Goal: Transaction & Acquisition: Purchase product/service

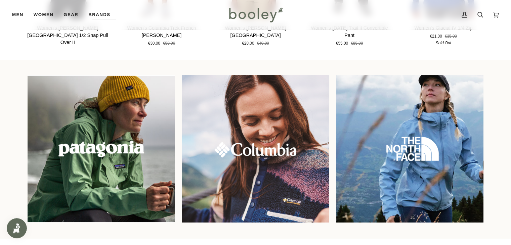
scroll to position [538, 0]
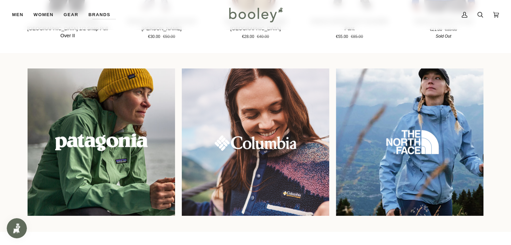
click at [113, 133] on img at bounding box center [101, 142] width 159 height 159
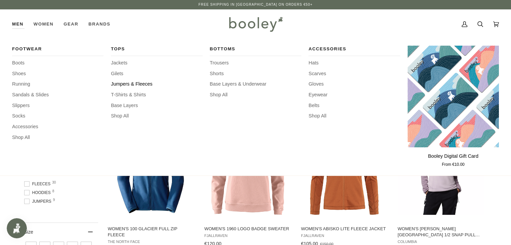
click at [126, 85] on span "Jumpers & Fleeces" at bounding box center [156, 84] width 91 height 7
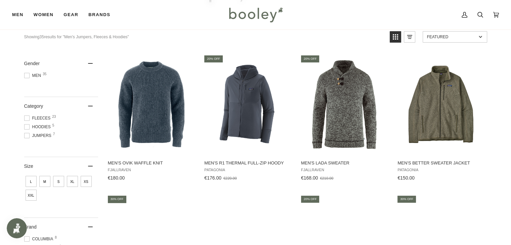
scroll to position [67, 0]
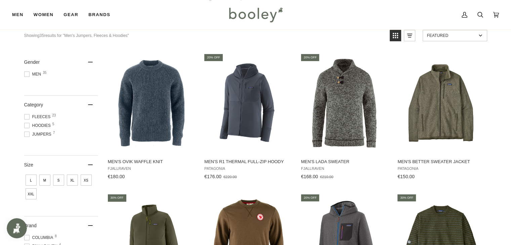
click at [27, 117] on span at bounding box center [26, 116] width 5 height 5
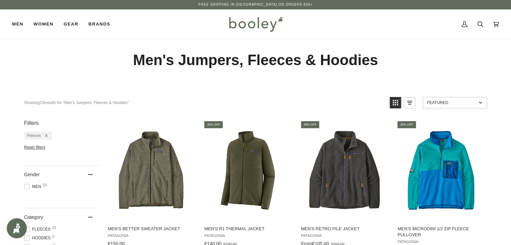
scroll to position [34, 0]
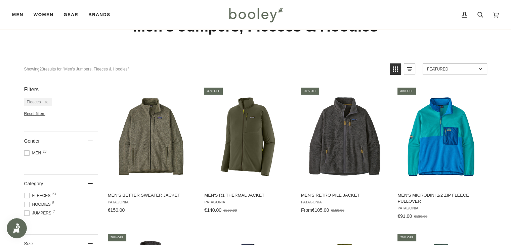
click at [28, 214] on span at bounding box center [26, 213] width 5 height 5
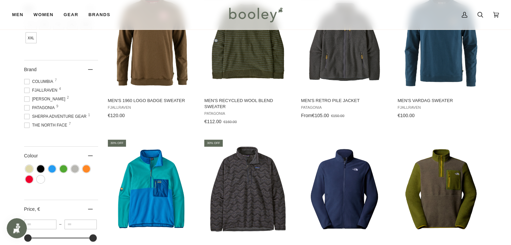
click at [26, 81] on span at bounding box center [26, 81] width 5 height 5
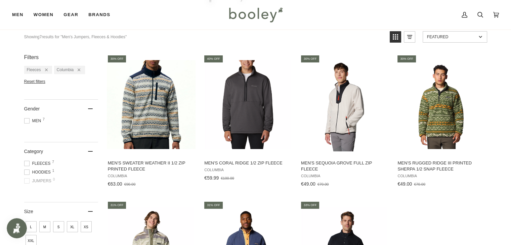
scroll to position [67, 0]
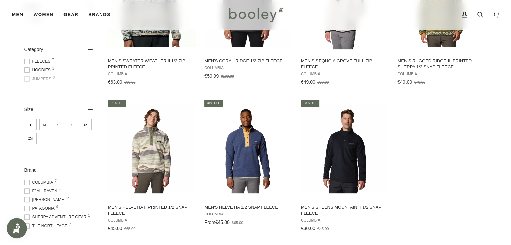
click at [31, 127] on span "L" at bounding box center [31, 124] width 11 height 11
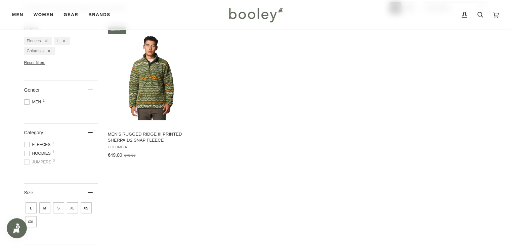
scroll to position [202, 0]
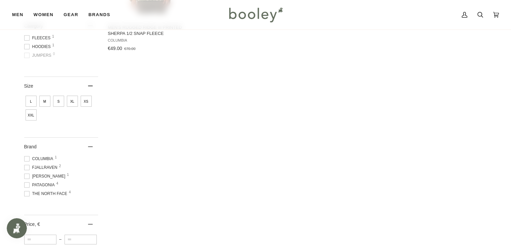
click at [38, 178] on span "Helly Hansen 1" at bounding box center [45, 176] width 43 height 6
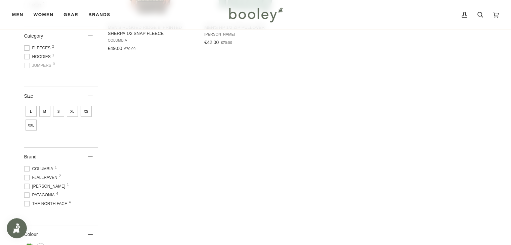
click at [28, 193] on span at bounding box center [26, 195] width 5 height 5
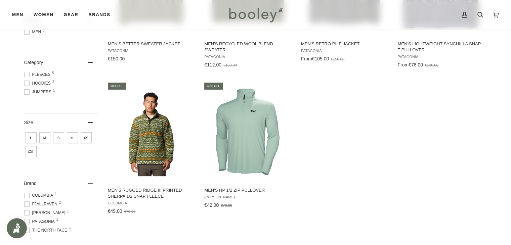
scroll to position [202, 0]
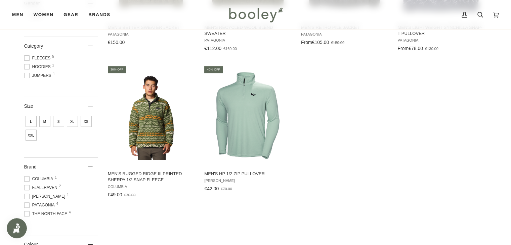
click at [32, 211] on span "The North Face 4" at bounding box center [46, 214] width 45 height 6
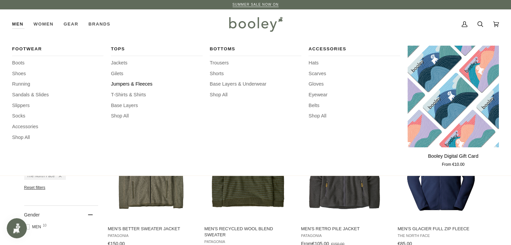
click at [145, 84] on span "Jumpers & Fleeces" at bounding box center [156, 84] width 91 height 7
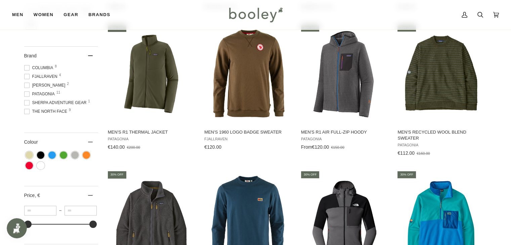
scroll to position [168, 0]
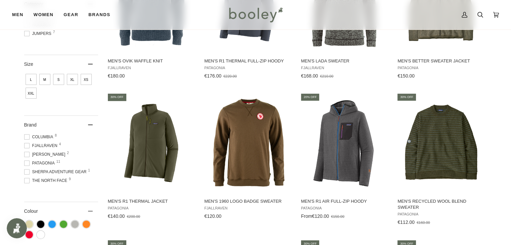
click at [33, 77] on span "L" at bounding box center [31, 79] width 11 height 11
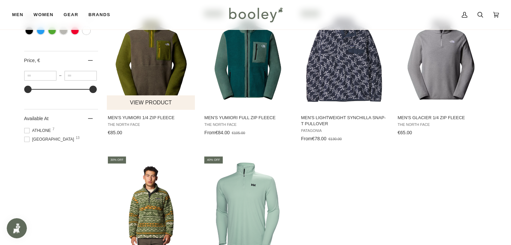
scroll to position [403, 0]
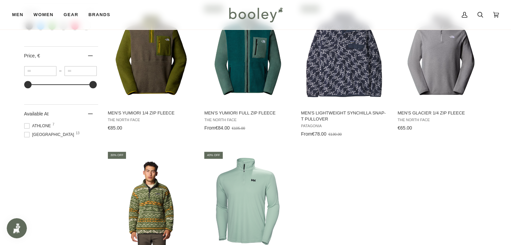
click at [29, 127] on span at bounding box center [26, 125] width 5 height 5
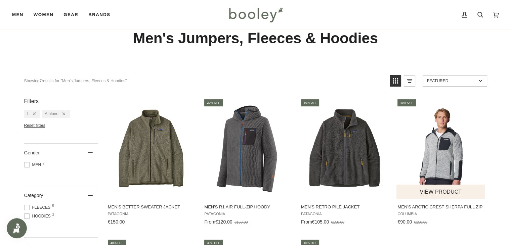
scroll to position [34, 0]
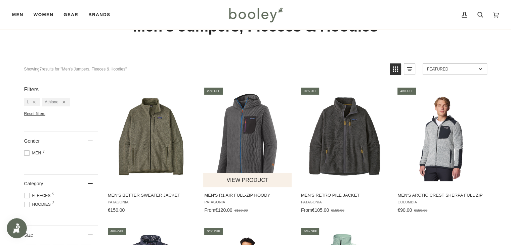
click at [228, 127] on img "Men's R1 Air Full-Zip Hoody" at bounding box center [247, 136] width 89 height 89
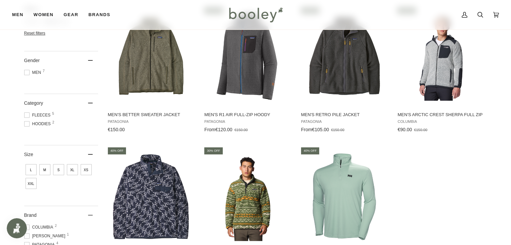
scroll to position [134, 0]
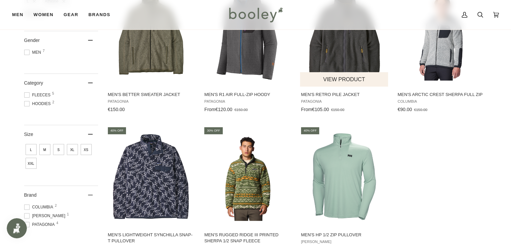
click at [350, 65] on img "Men's Retro Pile Jacket" at bounding box center [344, 36] width 89 height 89
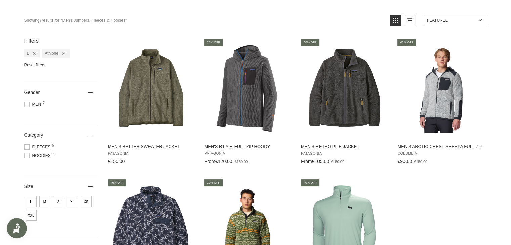
scroll to position [0, 0]
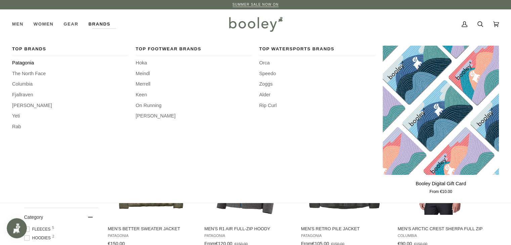
click at [16, 64] on span "Patagonia" at bounding box center [70, 62] width 116 height 7
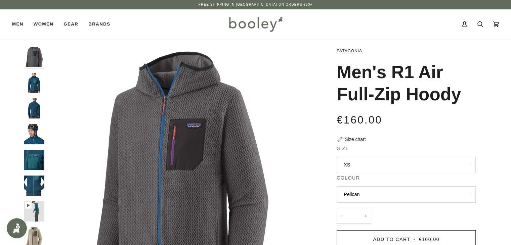
scroll to position [34, 0]
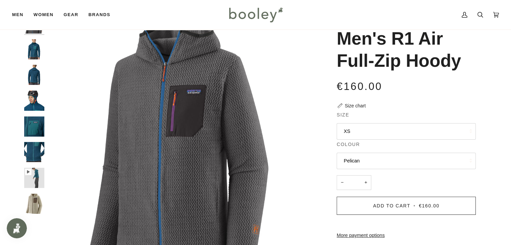
click at [383, 148] on legend "Colour" at bounding box center [406, 146] width 139 height 10
click at [387, 160] on button "Pelican" at bounding box center [406, 161] width 139 height 16
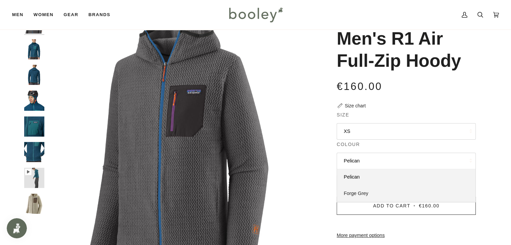
click at [363, 195] on span "Forge Grey" at bounding box center [356, 193] width 25 height 5
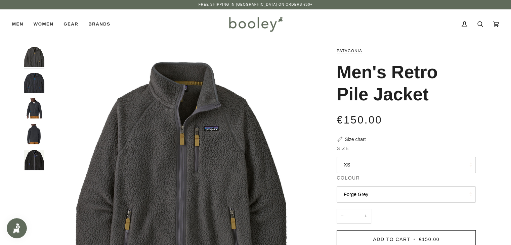
click at [31, 112] on img "Patagonia Men's Retro Pile Jacket Pitch Blue / Endless Blue - Booley Galway" at bounding box center [34, 108] width 20 height 20
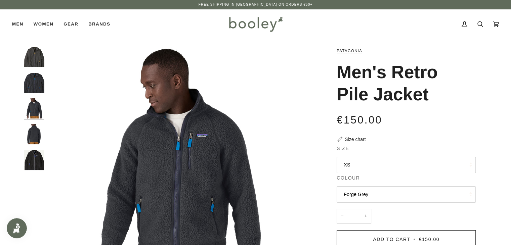
click at [403, 195] on button "Forge Grey" at bounding box center [406, 195] width 139 height 16
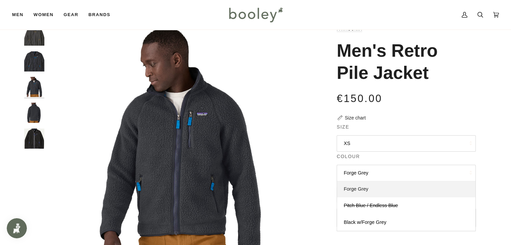
scroll to position [34, 0]
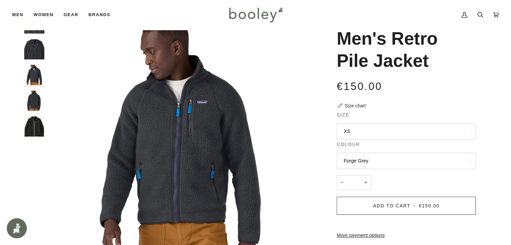
click at [357, 131] on button "XS" at bounding box center [406, 131] width 139 height 16
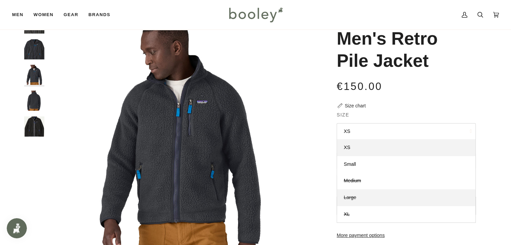
click at [363, 194] on link "Large" at bounding box center [406, 198] width 138 height 17
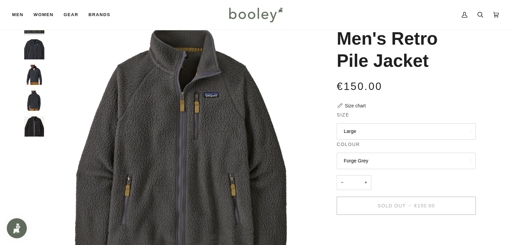
click at [387, 162] on button "Forge Grey" at bounding box center [406, 161] width 139 height 16
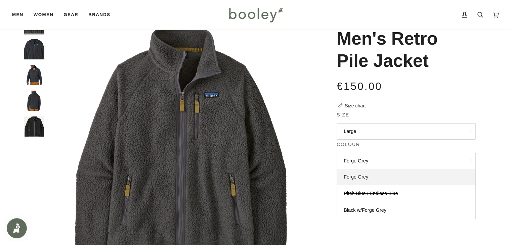
click at [379, 179] on link "Forge Grey" at bounding box center [406, 177] width 138 height 17
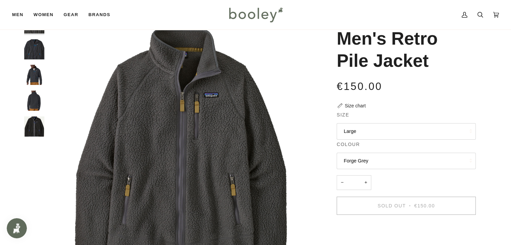
click at [34, 77] on img "Patagonia Men's Retro Pile Jacket Pitch Blue / Endless Blue - Booley Galway" at bounding box center [34, 75] width 20 height 20
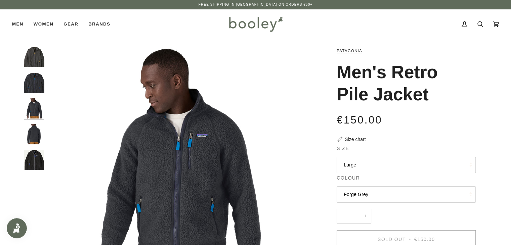
click at [37, 55] on img "Patagonia Men's Retro Pile Jacket Forge Grey - Booley Galway" at bounding box center [34, 57] width 20 height 20
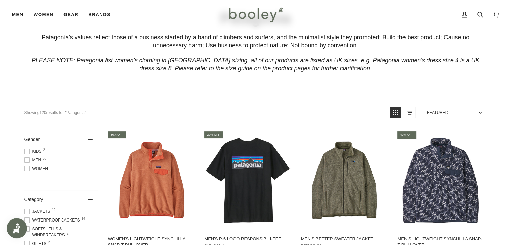
scroll to position [67, 0]
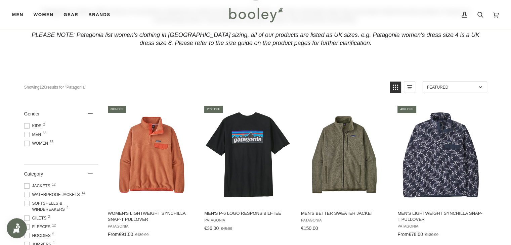
click at [35, 134] on span "Men 58" at bounding box center [33, 135] width 19 height 6
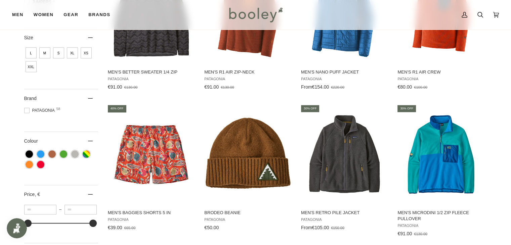
scroll to position [339, 0]
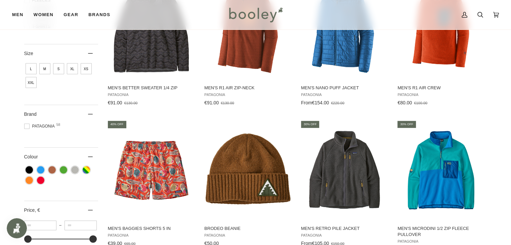
click at [34, 72] on span "L" at bounding box center [31, 68] width 11 height 11
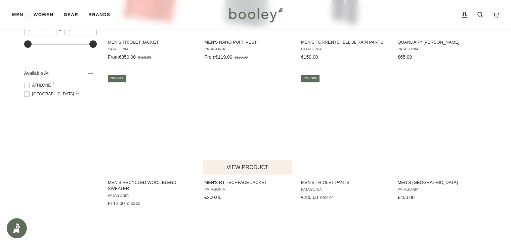
scroll to position [538, 0]
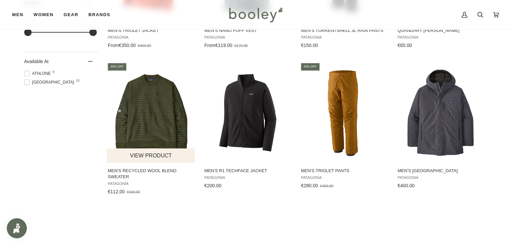
click at [164, 117] on img "Men's Recycled Wool Blend Sweater" at bounding box center [151, 112] width 89 height 89
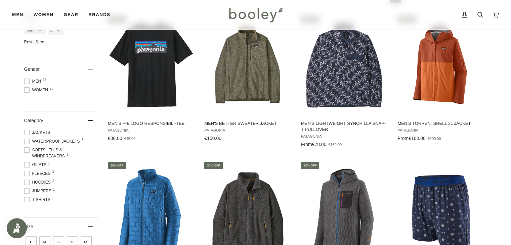
scroll to position [134, 0]
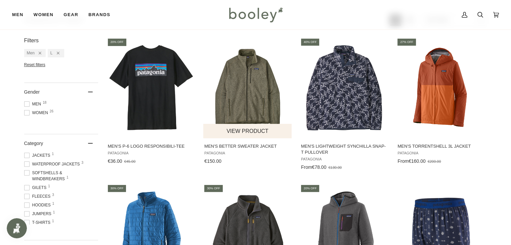
click at [226, 99] on img "Men's Better Sweater Jacket" at bounding box center [247, 87] width 89 height 89
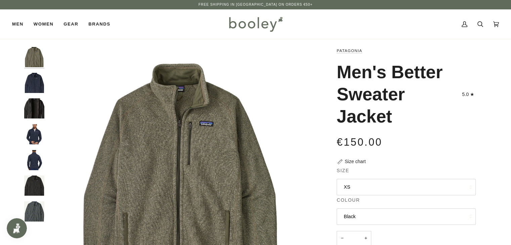
click at [39, 133] on img "Patagonia Men's Better Sweater Jacket - Booley Galway" at bounding box center [34, 134] width 20 height 20
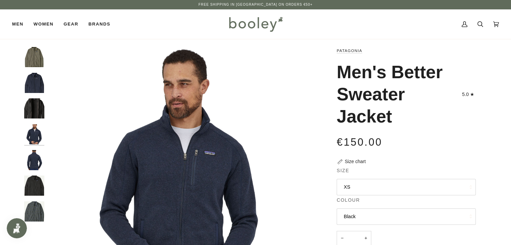
scroll to position [34, 0]
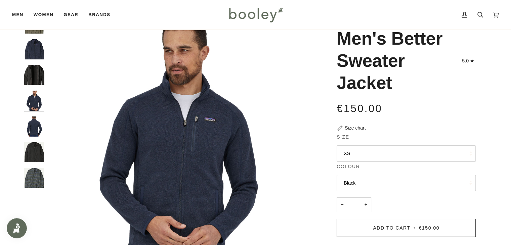
click at [404, 185] on button "Black" at bounding box center [406, 183] width 139 height 16
click at [378, 156] on button "XS" at bounding box center [406, 154] width 139 height 16
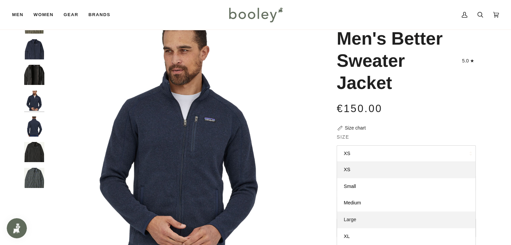
click at [372, 221] on link "Large" at bounding box center [406, 220] width 138 height 17
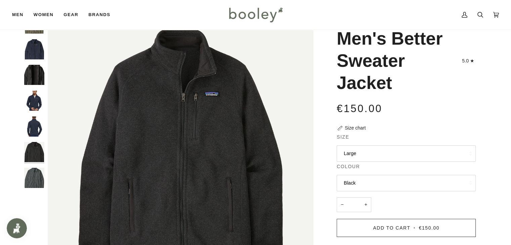
click at [375, 183] on button "Black" at bounding box center [406, 183] width 139 height 16
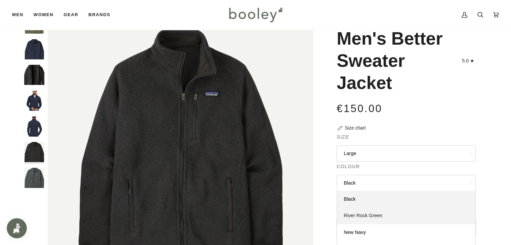
click at [376, 212] on link "River Rock Green" at bounding box center [406, 216] width 138 height 17
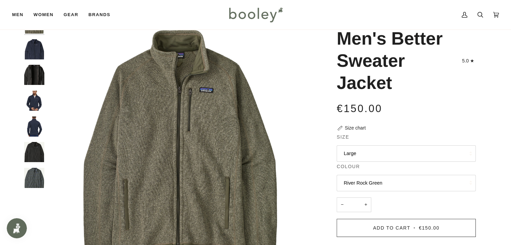
click at [370, 183] on button "River Rock Green" at bounding box center [406, 183] width 139 height 16
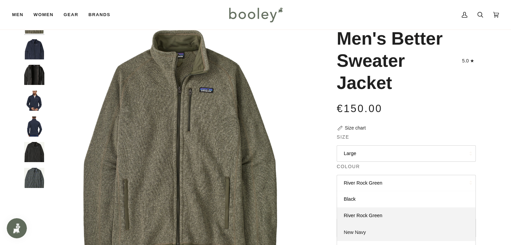
click at [370, 231] on link "New Navy" at bounding box center [406, 233] width 138 height 17
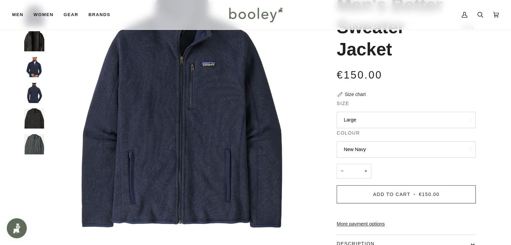
scroll to position [34, 0]
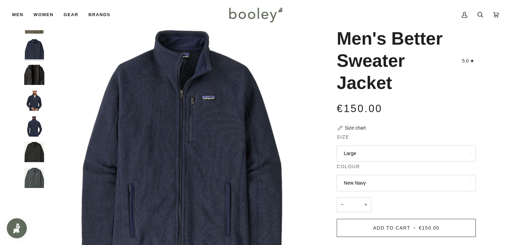
click at [33, 102] on img "Patagonia Men's Better Sweater Jacket - Booley Galway" at bounding box center [34, 101] width 20 height 20
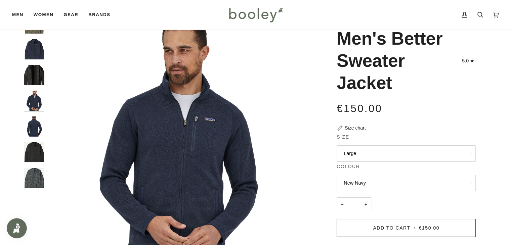
click at [37, 123] on img "Patagonia Men's Better Sweater Jacket - Booley Galway" at bounding box center [34, 127] width 20 height 20
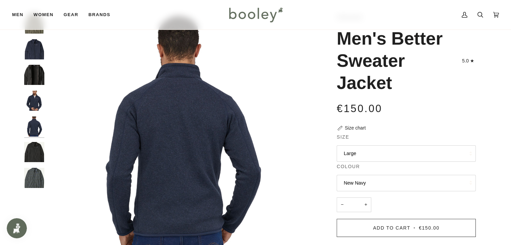
scroll to position [67, 0]
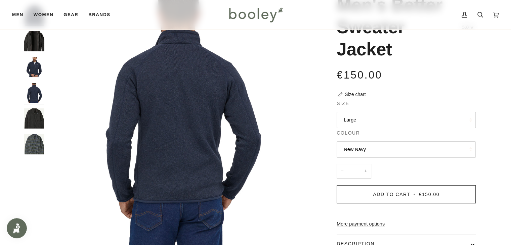
click at [380, 151] on button "New Navy" at bounding box center [406, 150] width 139 height 16
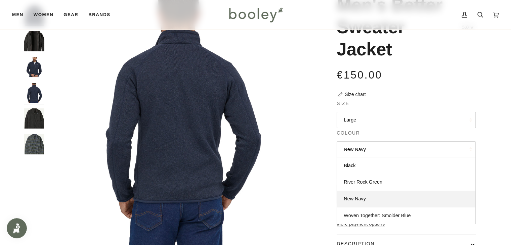
click at [390, 216] on span "Woven Together: Smolder Blue" at bounding box center [377, 215] width 67 height 5
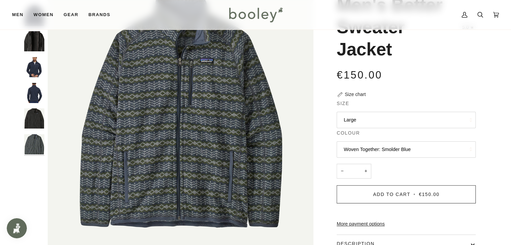
click at [378, 156] on button "Woven Together: Smolder Blue" at bounding box center [406, 150] width 139 height 16
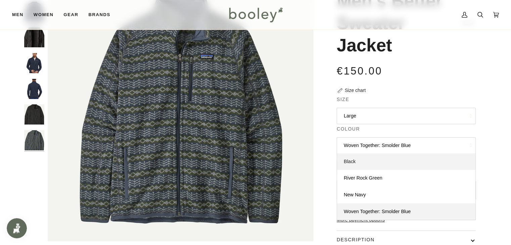
scroll to position [67, 0]
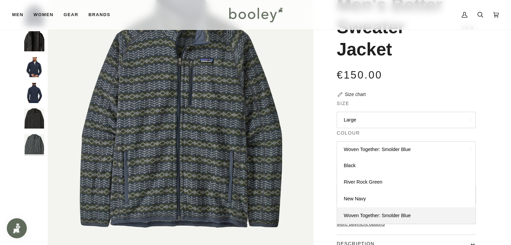
click at [379, 155] on button "Woven Together: Smolder Blue" at bounding box center [406, 150] width 139 height 16
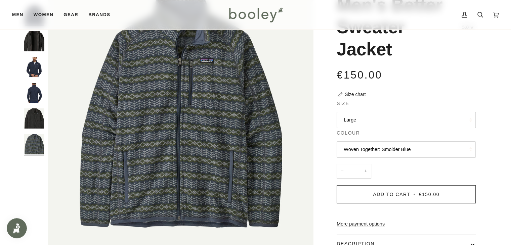
click at [378, 148] on button "Woven Together: Smolder Blue" at bounding box center [406, 150] width 139 height 16
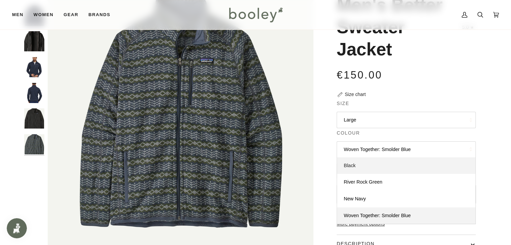
click at [371, 168] on link "Black" at bounding box center [406, 166] width 138 height 17
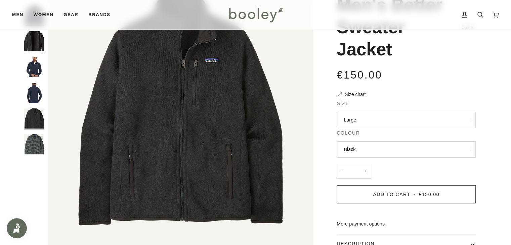
click at [378, 154] on button "Black" at bounding box center [406, 150] width 139 height 16
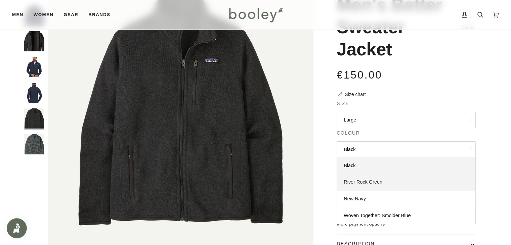
click at [378, 181] on span "River Rock Green" at bounding box center [363, 181] width 39 height 5
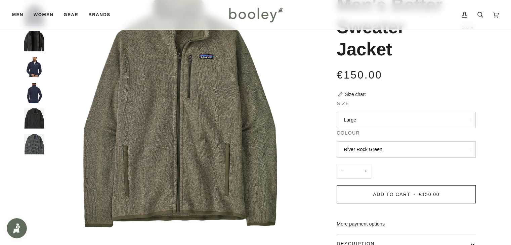
click at [377, 153] on button "River Rock Green" at bounding box center [406, 150] width 139 height 16
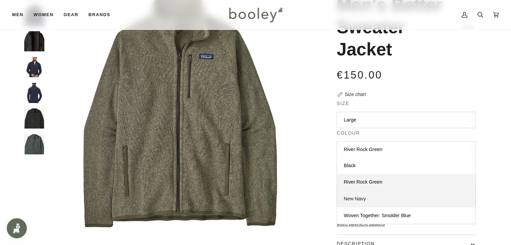
click at [383, 197] on link "New Navy" at bounding box center [406, 199] width 138 height 17
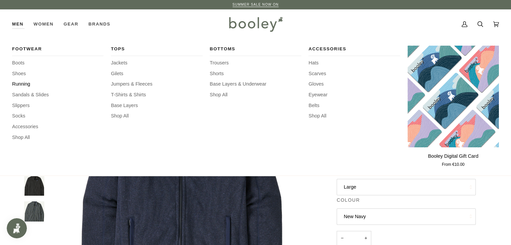
click at [22, 85] on span "Running" at bounding box center [57, 84] width 91 height 7
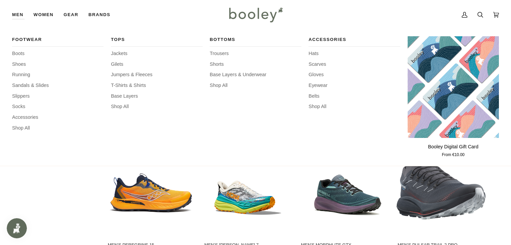
scroll to position [403, 0]
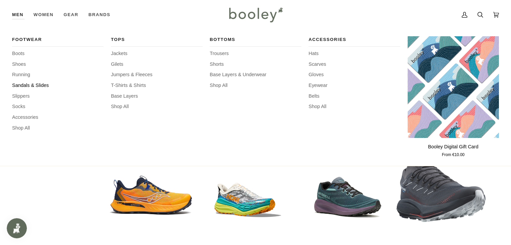
click at [24, 85] on span "Sandals & Slides" at bounding box center [57, 85] width 91 height 7
